Goal: Submit feedback/report problem: Submit feedback/report problem

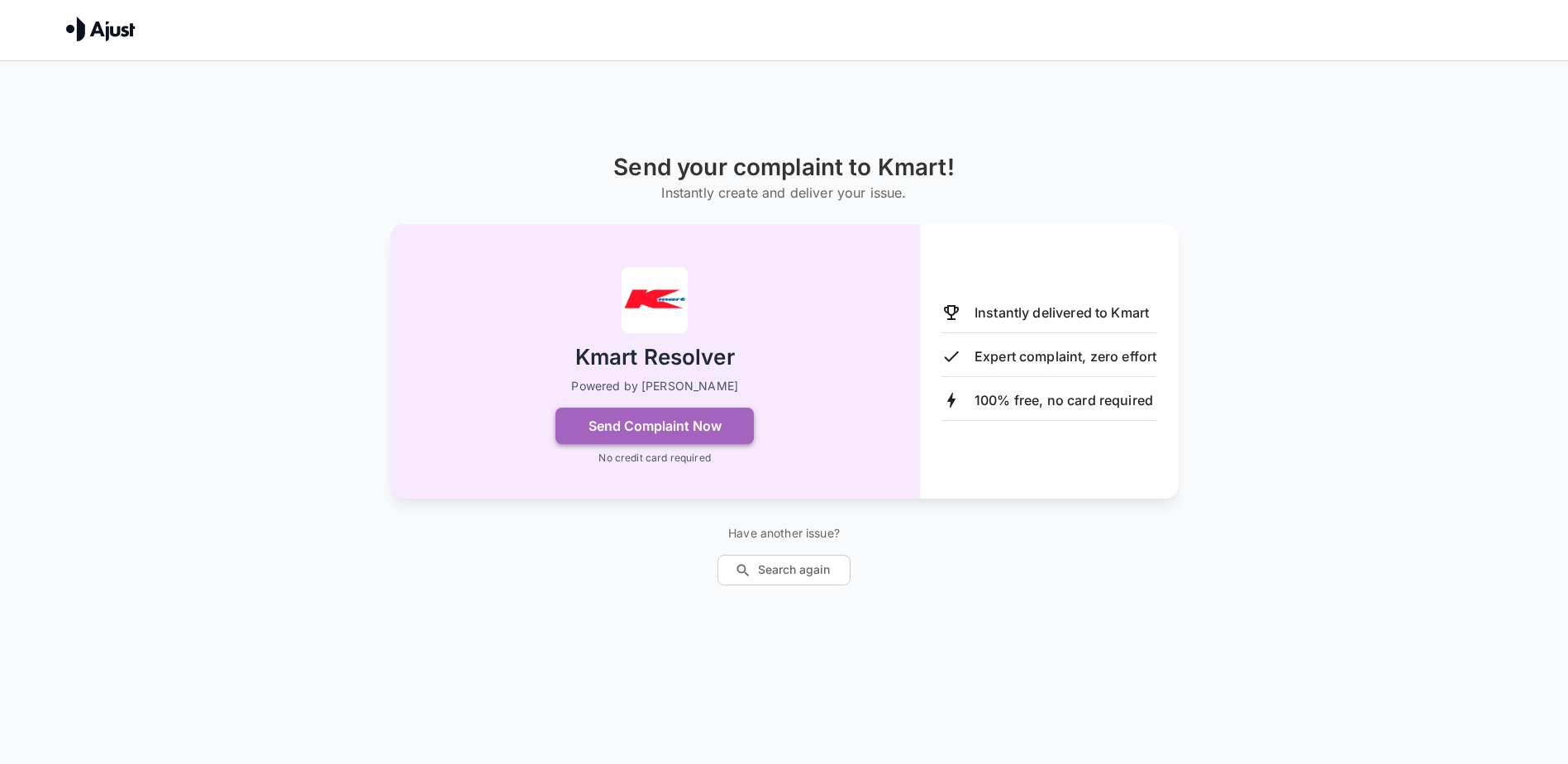
click at [644, 426] on button "Send Complaint Now" at bounding box center [655, 426] width 198 height 37
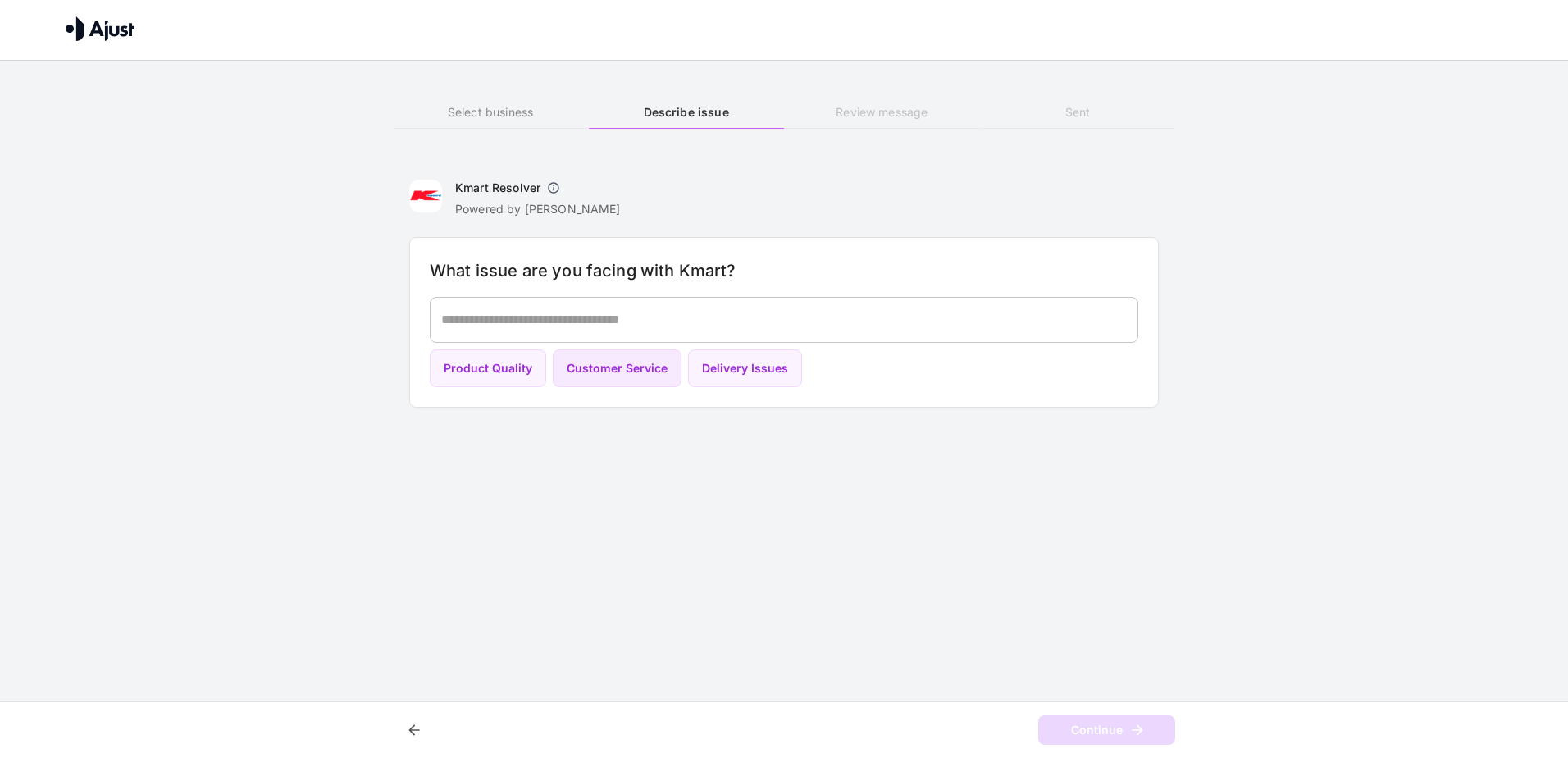
click at [601, 377] on button "Customer Service" at bounding box center [618, 369] width 129 height 38
type textarea "**********"
click at [1106, 730] on button "Continue" at bounding box center [1106, 730] width 137 height 30
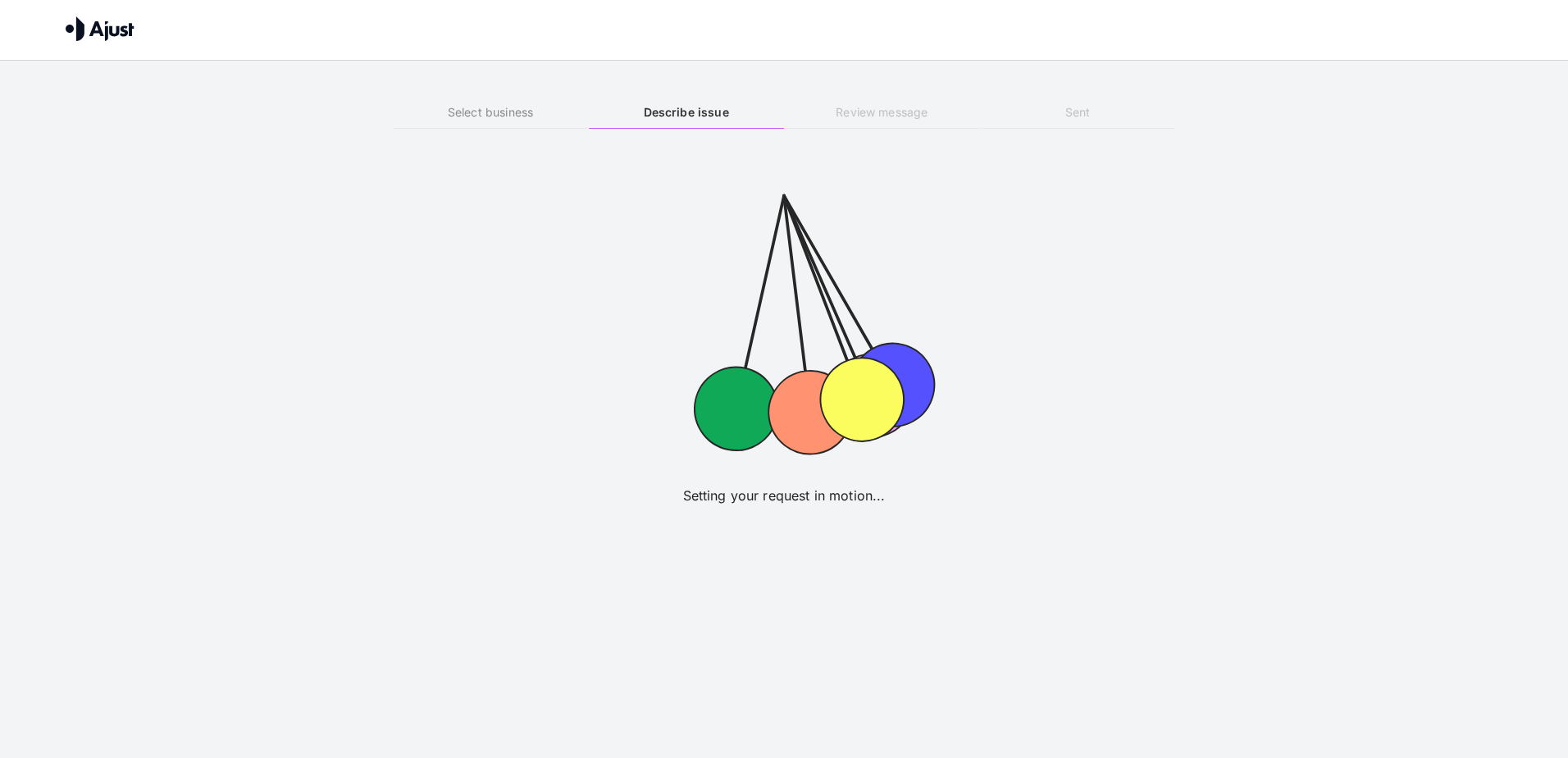
drag, startPoint x: 878, startPoint y: 398, endPoint x: 652, endPoint y: 440, distance: 229.9
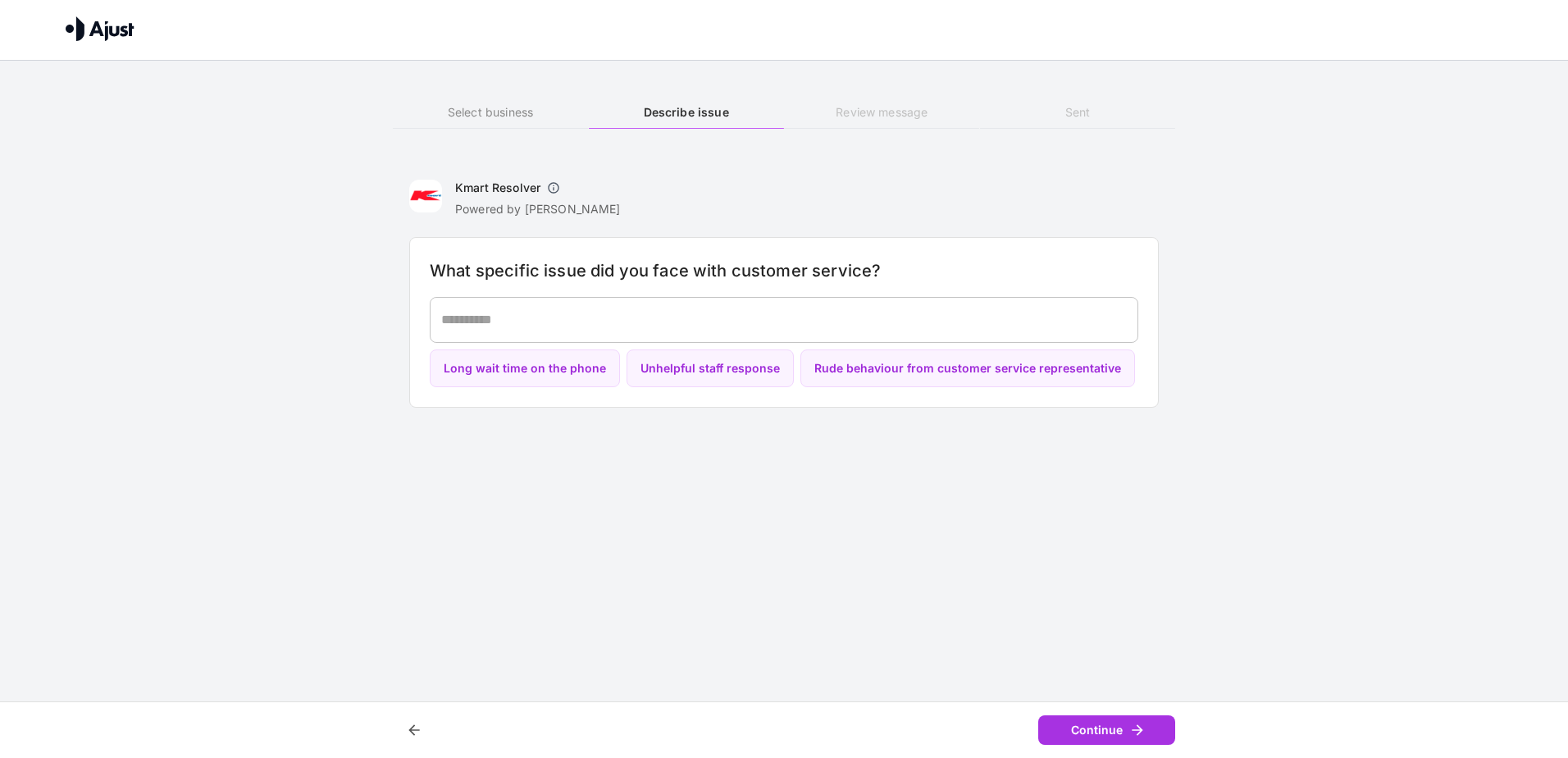
drag, startPoint x: 652, startPoint y: 440, endPoint x: 714, endPoint y: 502, distance: 87.7
click at [714, 424] on html "Send your complaint to Kmart Select business Describe issue Review message Sent…" at bounding box center [784, 212] width 1568 height 424
click at [579, 320] on textarea at bounding box center [784, 319] width 686 height 19
click at [883, 376] on button "Rude behaviour from customer service representative" at bounding box center [968, 369] width 335 height 38
type textarea "**********"
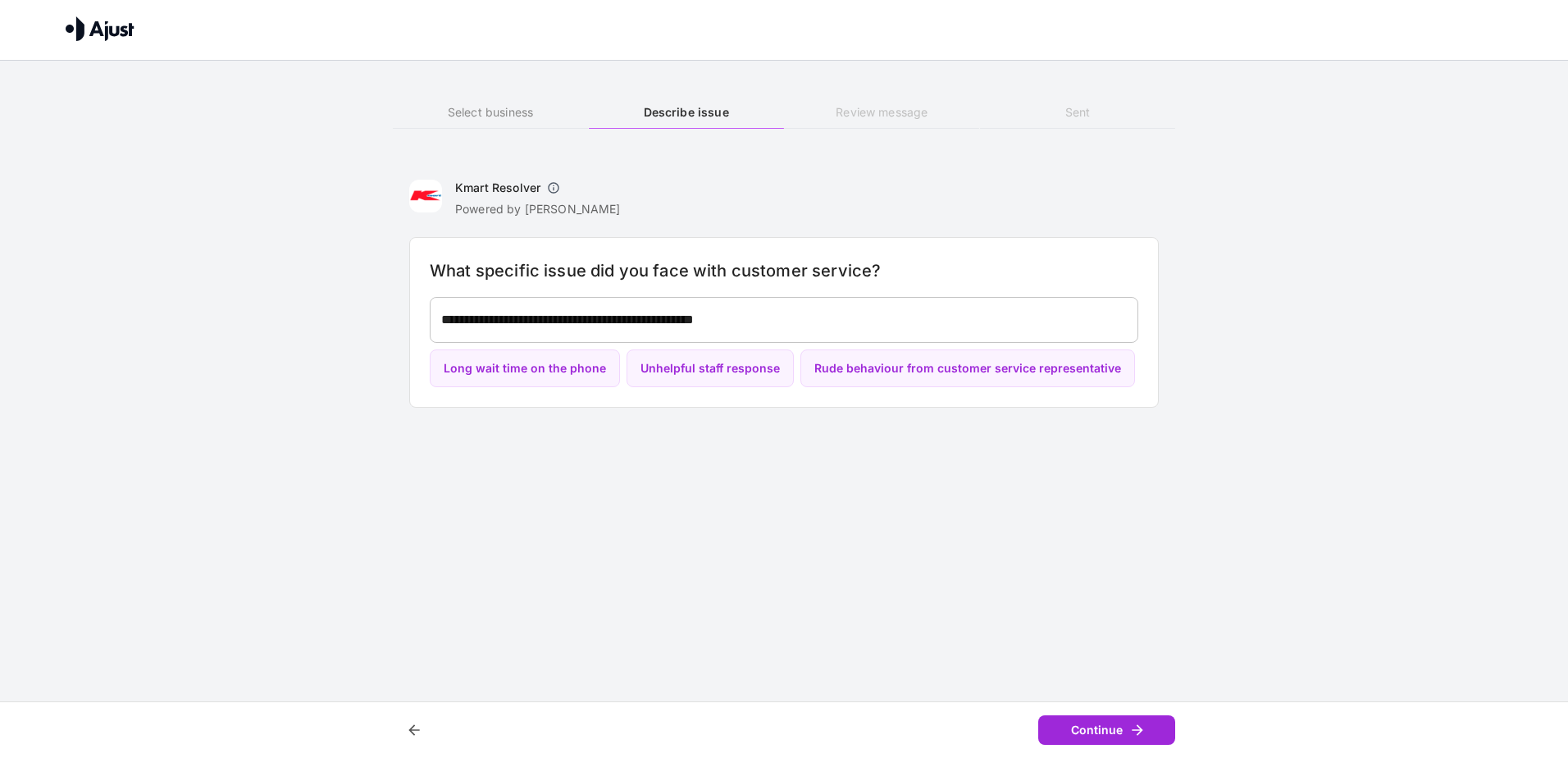
click at [1114, 723] on button "Continue" at bounding box center [1106, 730] width 137 height 30
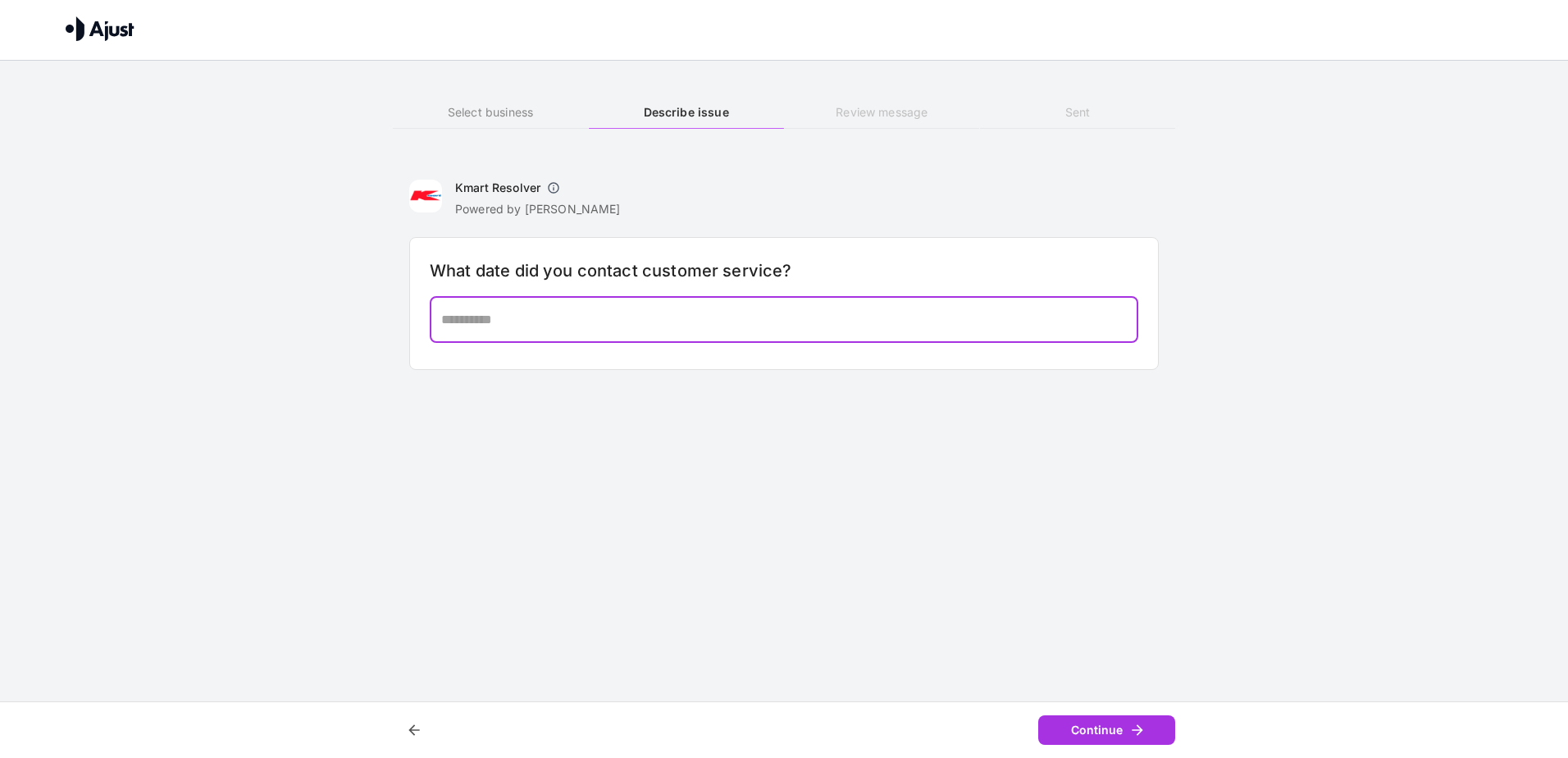
click at [532, 317] on textarea at bounding box center [784, 319] width 686 height 19
type textarea "********"
click at [1087, 735] on button "Continue" at bounding box center [1106, 730] width 137 height 30
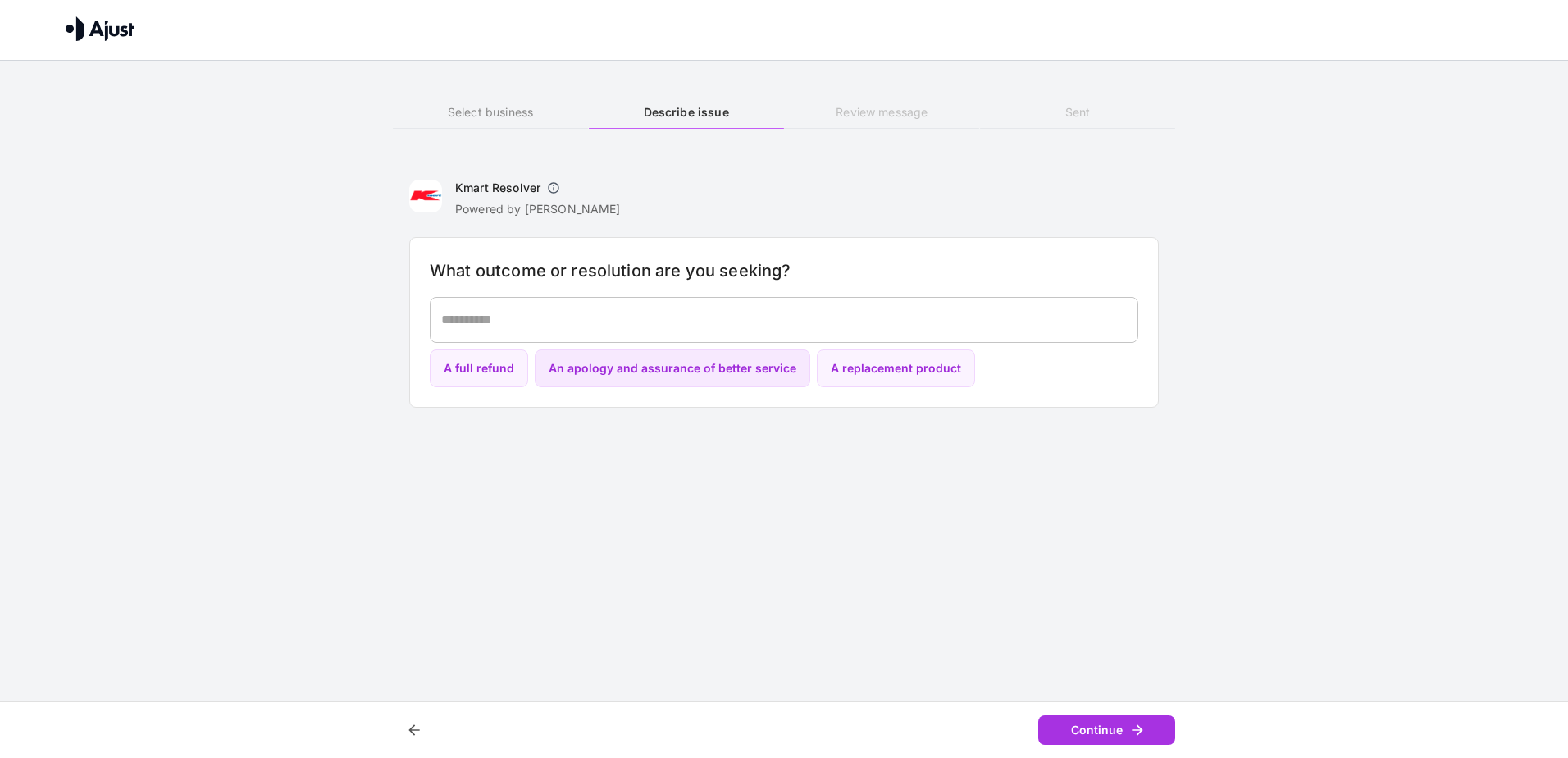
click at [671, 370] on button "An apology and assurance of better service" at bounding box center [672, 369] width 276 height 38
type textarea "**********"
click at [1119, 728] on button "Continue" at bounding box center [1106, 730] width 137 height 30
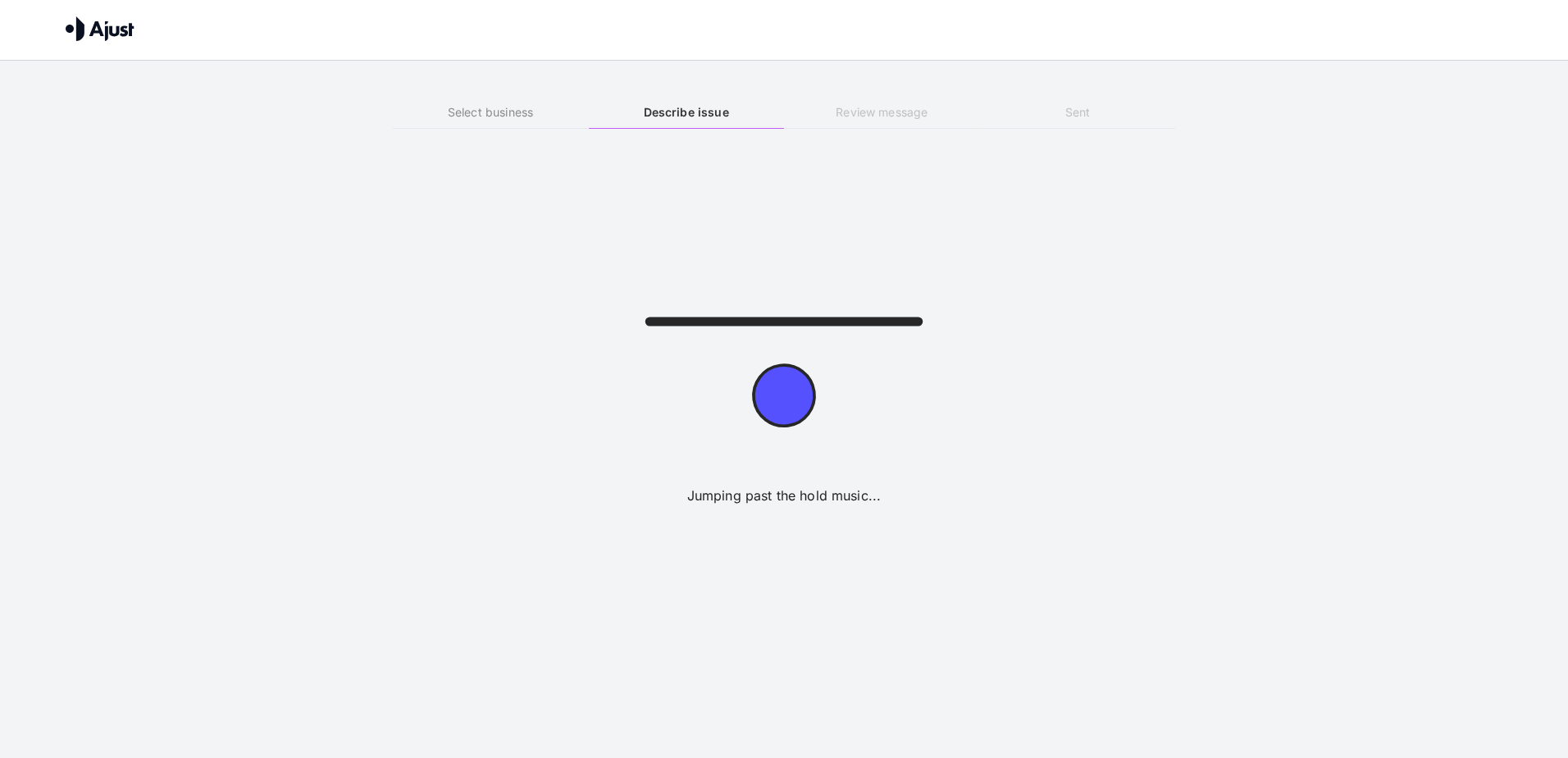
click at [779, 404] on icon at bounding box center [783, 395] width 83 height 83
drag, startPoint x: 802, startPoint y: 370, endPoint x: 808, endPoint y: 454, distance: 84.2
click at [808, 454] on icon at bounding box center [784, 321] width 328 height 328
drag, startPoint x: 787, startPoint y: 402, endPoint x: 803, endPoint y: 297, distance: 106.2
click at [803, 298] on icon at bounding box center [784, 321] width 328 height 328
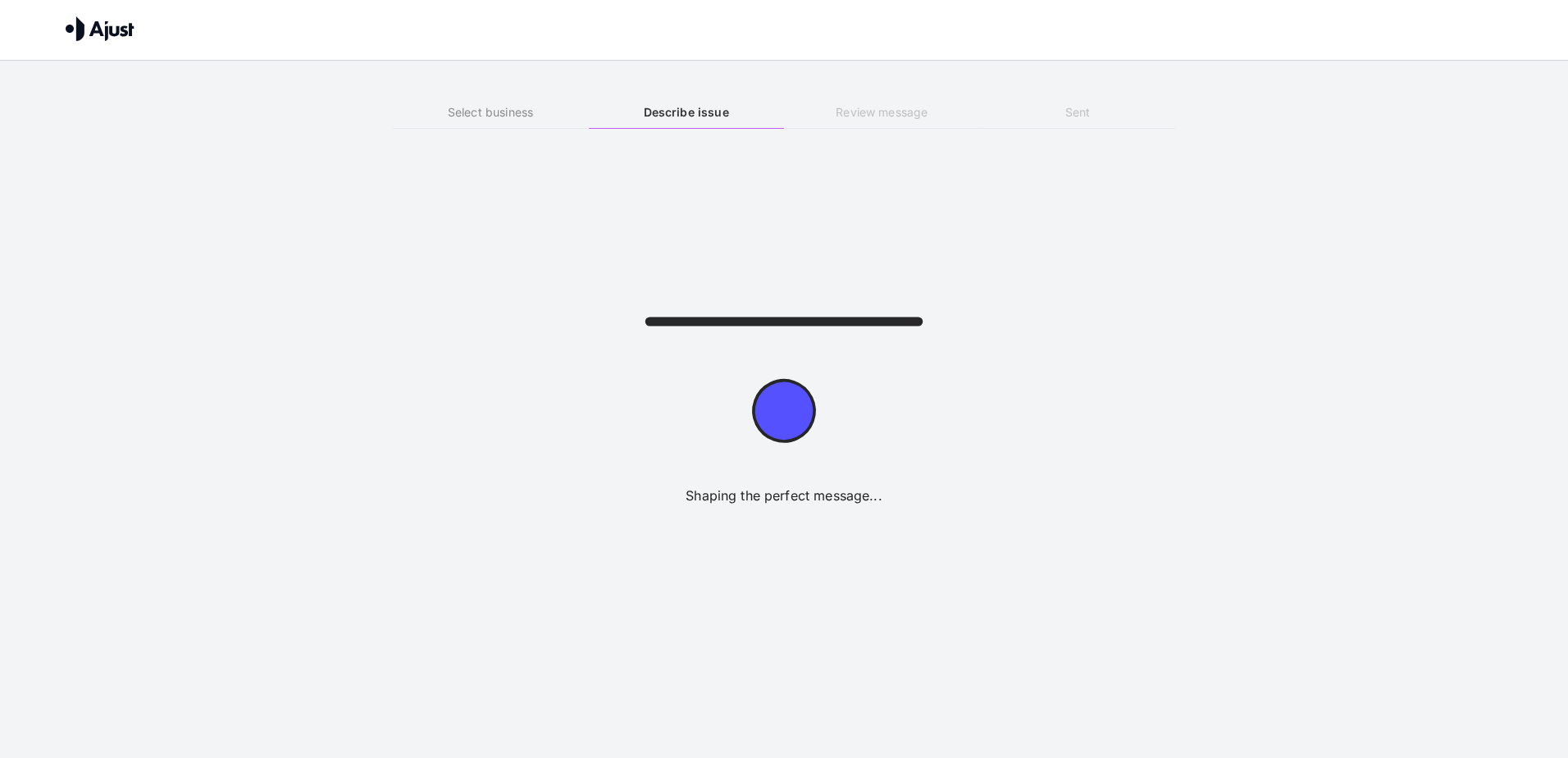
drag, startPoint x: 767, startPoint y: 359, endPoint x: 755, endPoint y: 336, distance: 25.9
click at [757, 337] on icon at bounding box center [784, 321] width 328 height 328
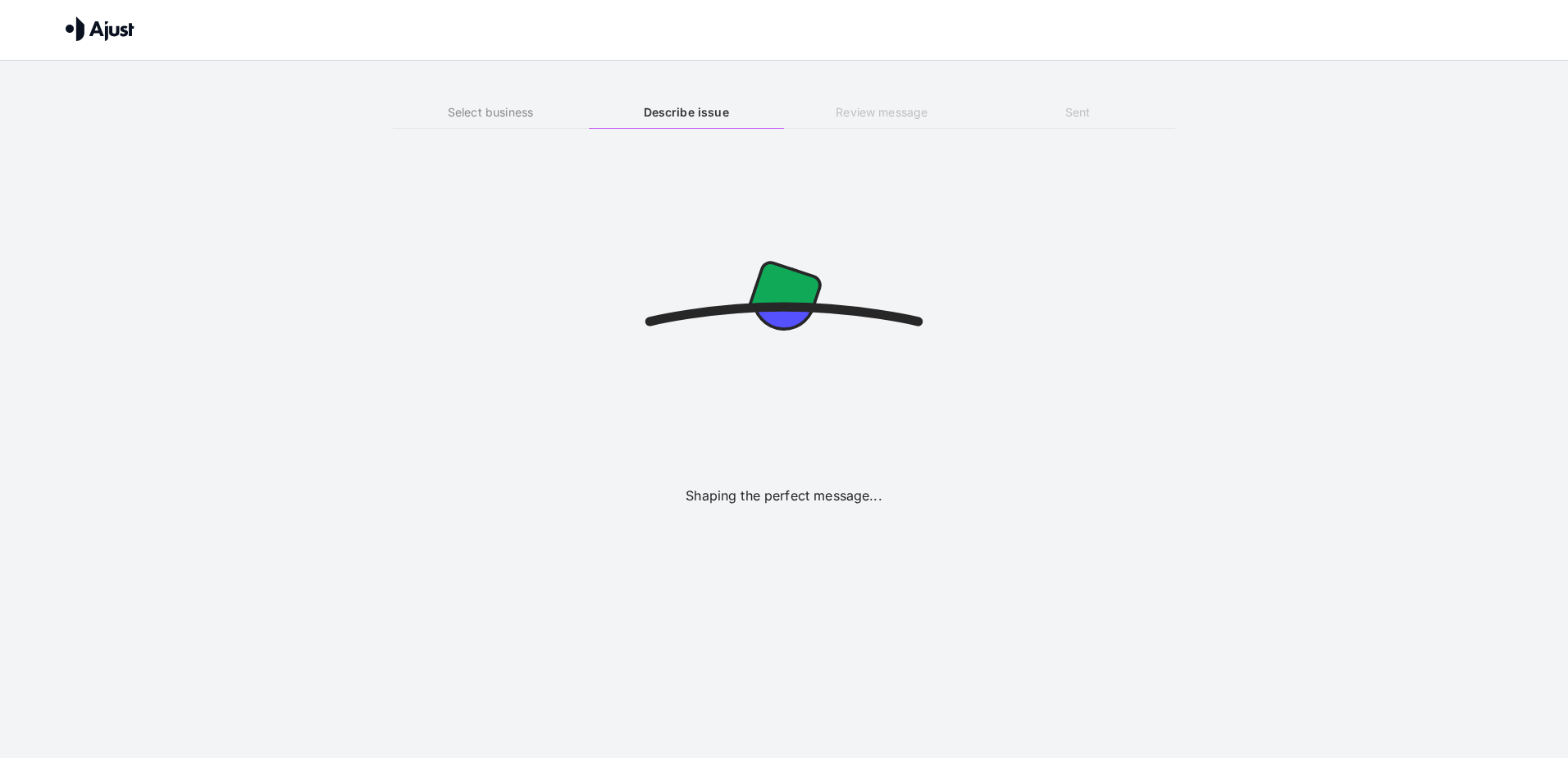
click at [790, 284] on icon at bounding box center [783, 298] width 77 height 77
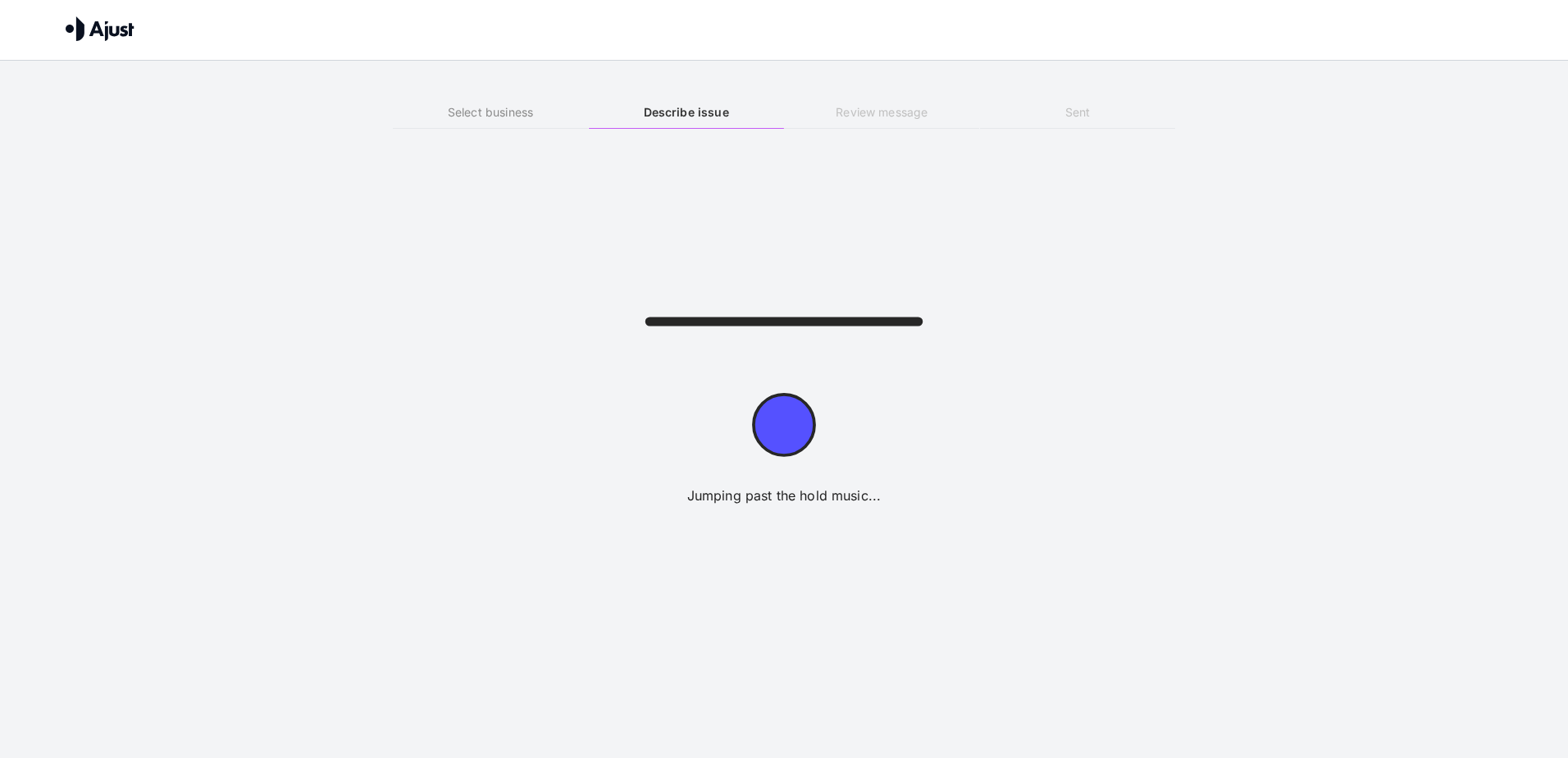
click at [786, 431] on icon at bounding box center [784, 425] width 62 height 62
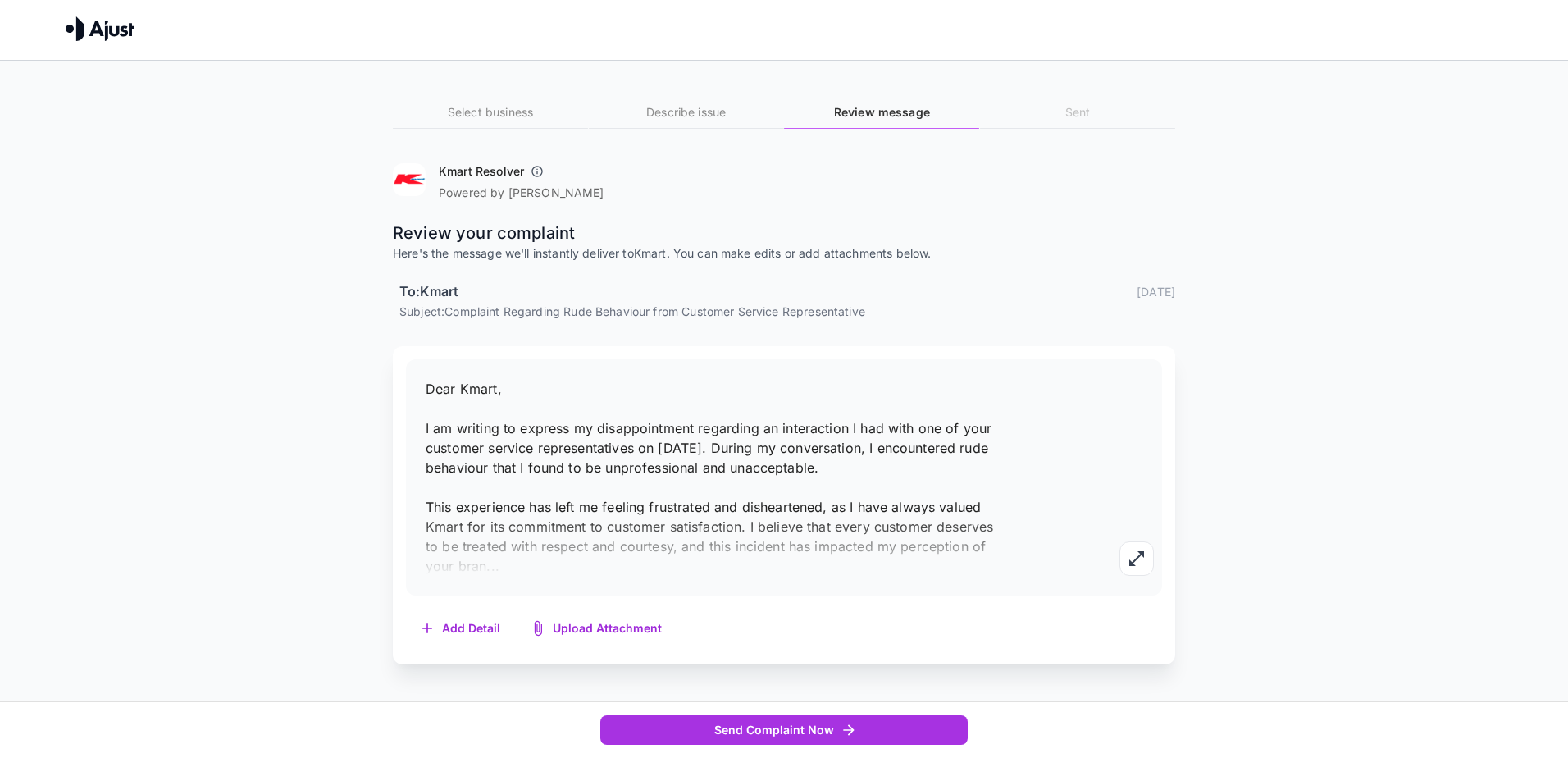
click at [590, 465] on span "Dear Kmart, I am writing to express my disappointment regarding an interaction …" at bounding box center [709, 477] width 568 height 194
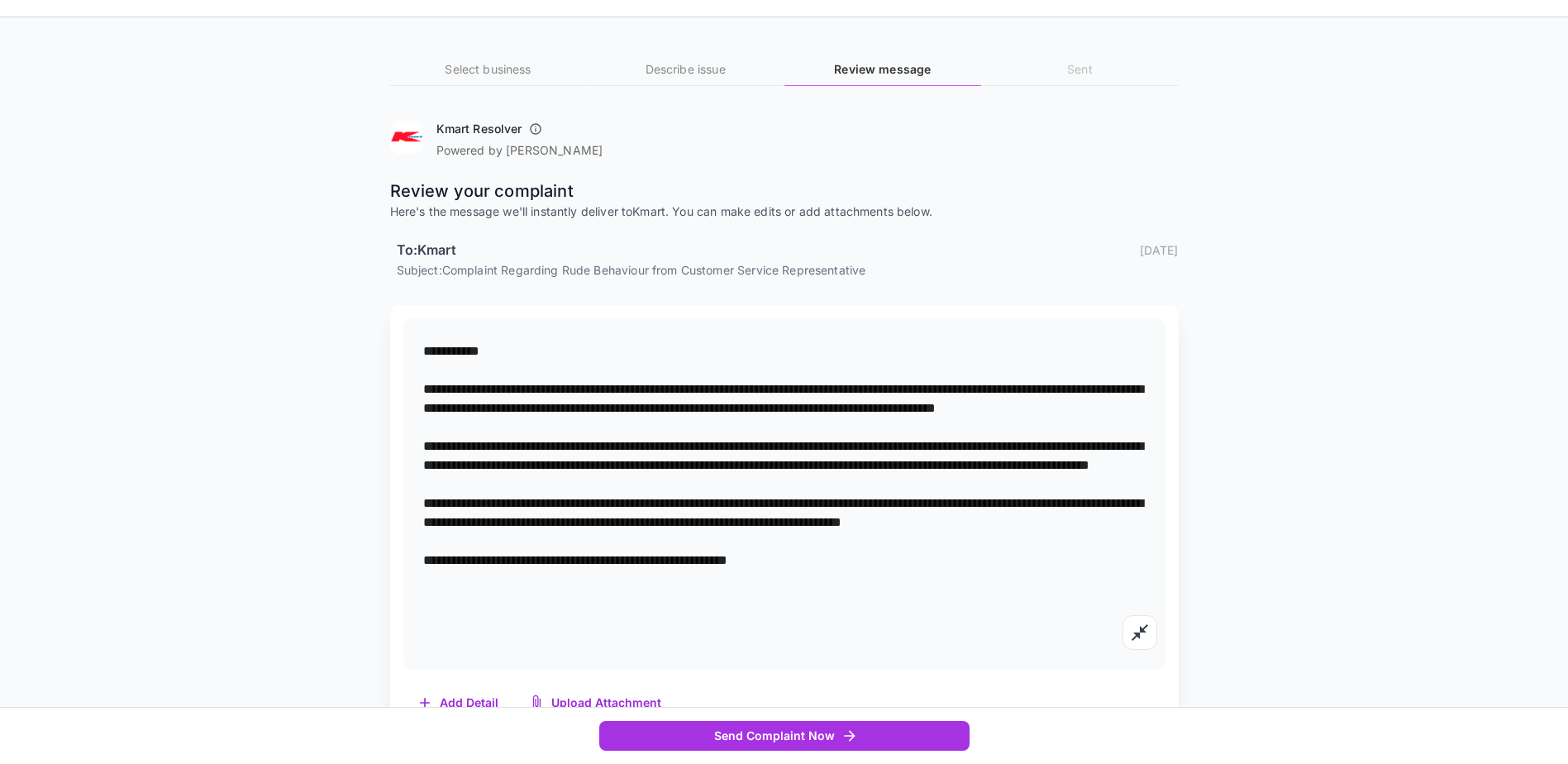
scroll to position [85, 0]
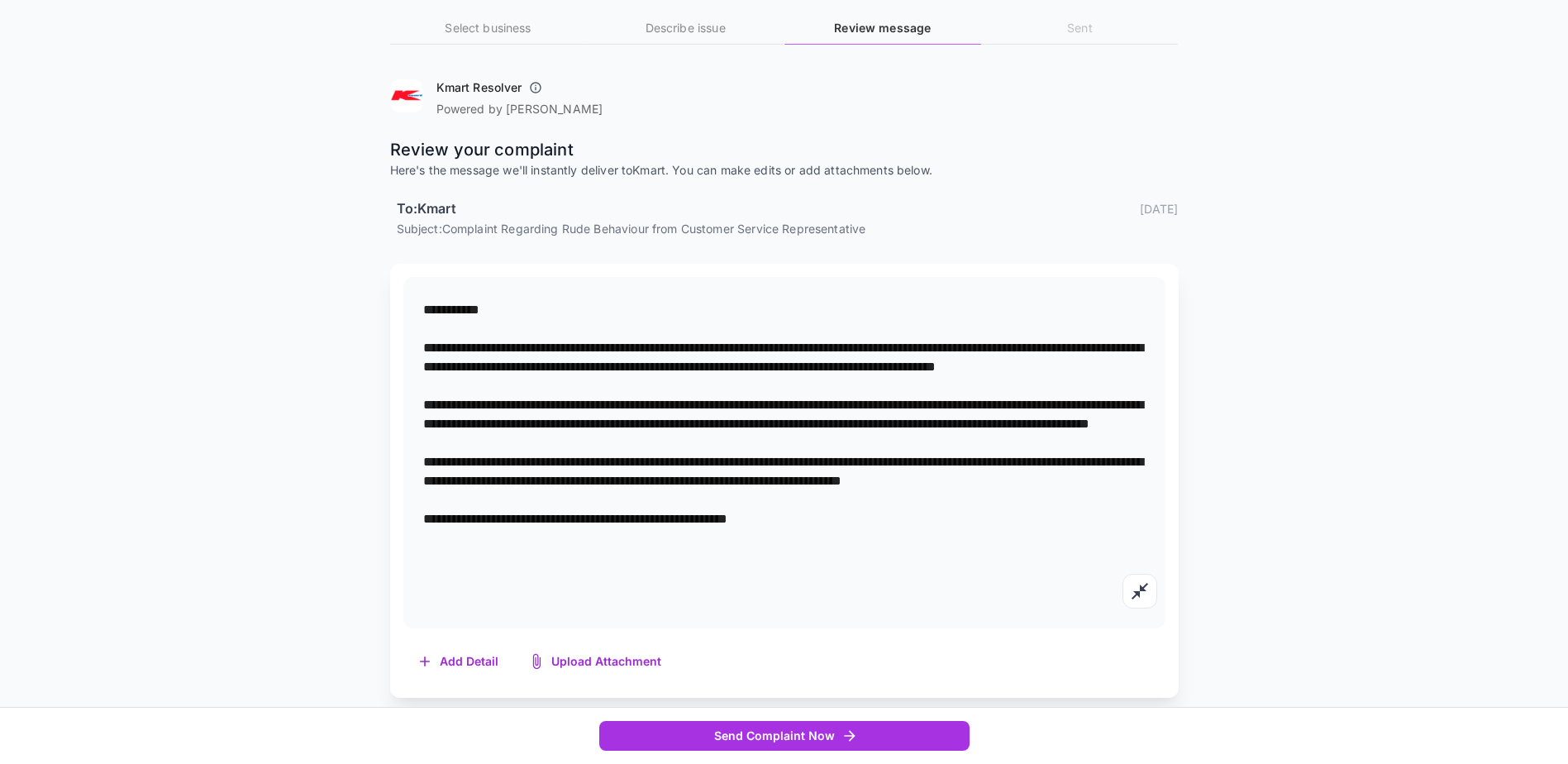
click at [438, 659] on button "Add Detail" at bounding box center [459, 661] width 112 height 34
